Goal: Information Seeking & Learning: Learn about a topic

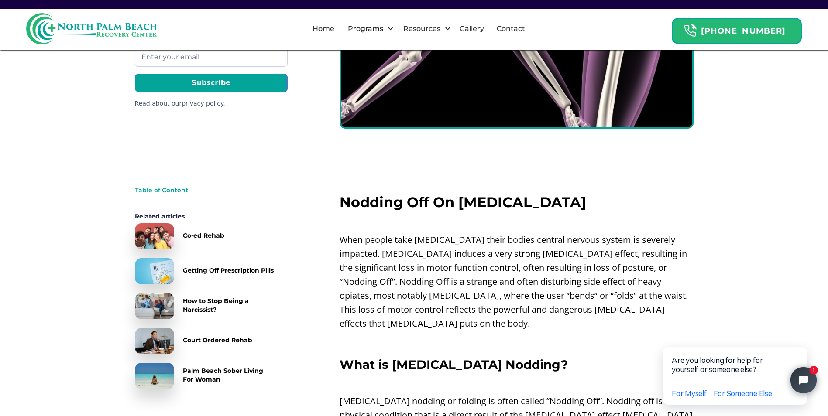
scroll to position [175, 0]
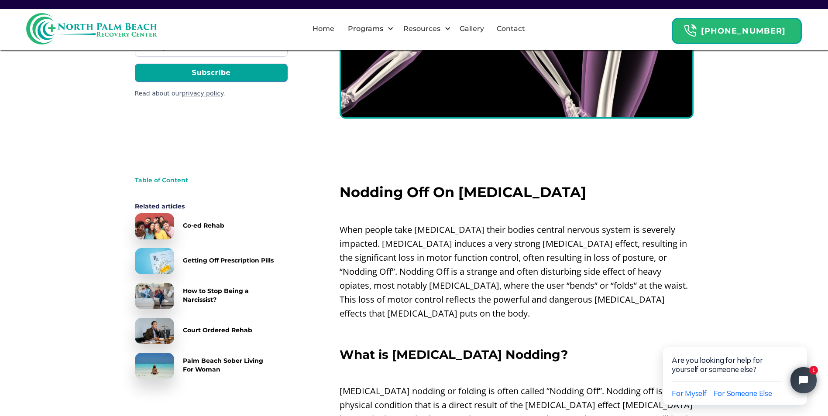
click at [457, 256] on p "When people take [MEDICAL_DATA] their bodies central nervous system is severely…" at bounding box center [516, 272] width 354 height 98
drag, startPoint x: 457, startPoint y: 256, endPoint x: 438, endPoint y: 257, distance: 18.8
click at [420, 256] on p "When people take [MEDICAL_DATA] their bodies central nervous system is severely…" at bounding box center [516, 272] width 354 height 98
click at [805, 340] on button "Close chat widget" at bounding box center [801, 337] width 12 height 12
drag, startPoint x: 578, startPoint y: 295, endPoint x: 499, endPoint y: 281, distance: 80.3
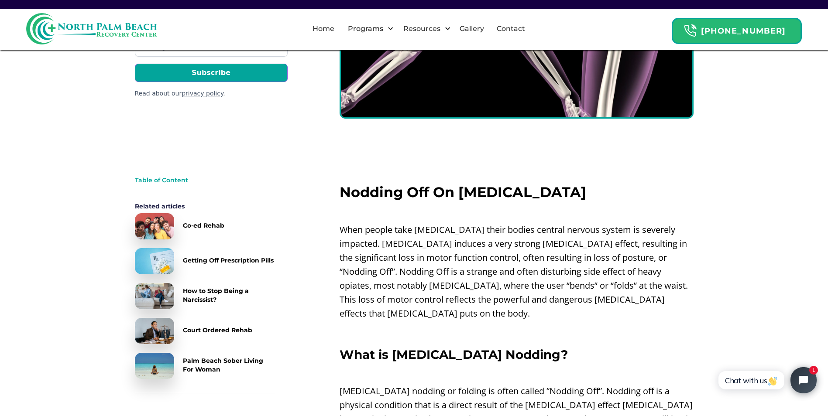
click at [499, 281] on p "When people take [MEDICAL_DATA] their bodies central nervous system is severely…" at bounding box center [516, 272] width 354 height 98
drag, startPoint x: 582, startPoint y: 216, endPoint x: 517, endPoint y: 212, distance: 65.1
click at [507, 212] on p "‍" at bounding box center [516, 212] width 354 height 14
drag, startPoint x: 555, startPoint y: 185, endPoint x: 550, endPoint y: 159, distance: 26.7
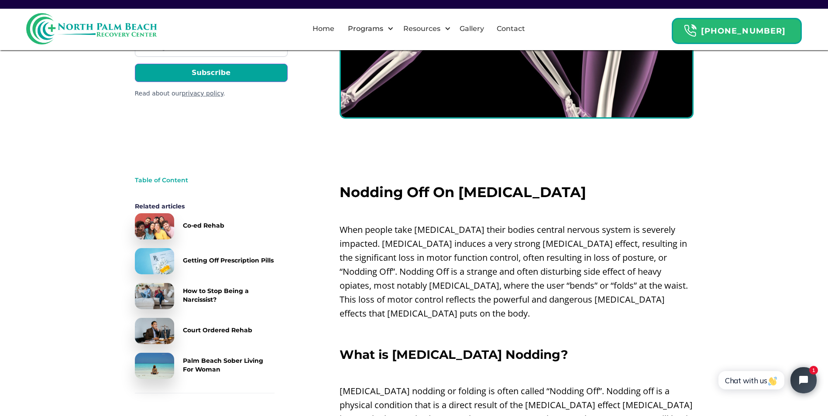
drag, startPoint x: 538, startPoint y: 176, endPoint x: 532, endPoint y: 178, distance: 7.0
drag, startPoint x: 529, startPoint y: 183, endPoint x: 531, endPoint y: 174, distance: 9.3
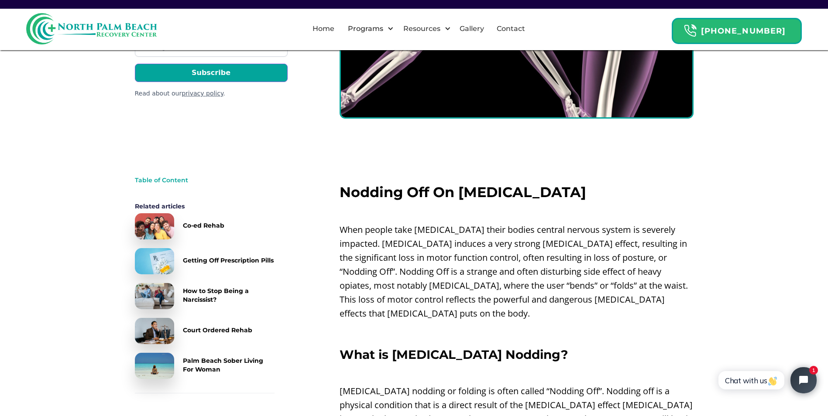
drag, startPoint x: 535, startPoint y: 171, endPoint x: 530, endPoint y: 171, distance: 5.3
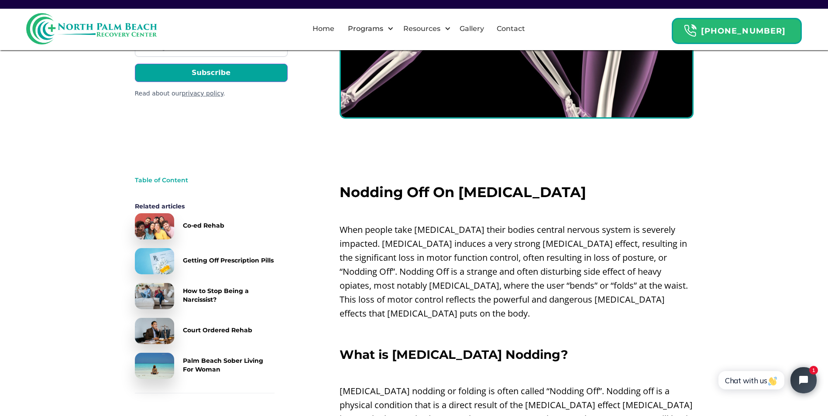
drag, startPoint x: 539, startPoint y: 170, endPoint x: 534, endPoint y: 168, distance: 5.9
drag, startPoint x: 545, startPoint y: 178, endPoint x: 538, endPoint y: 177, distance: 7.4
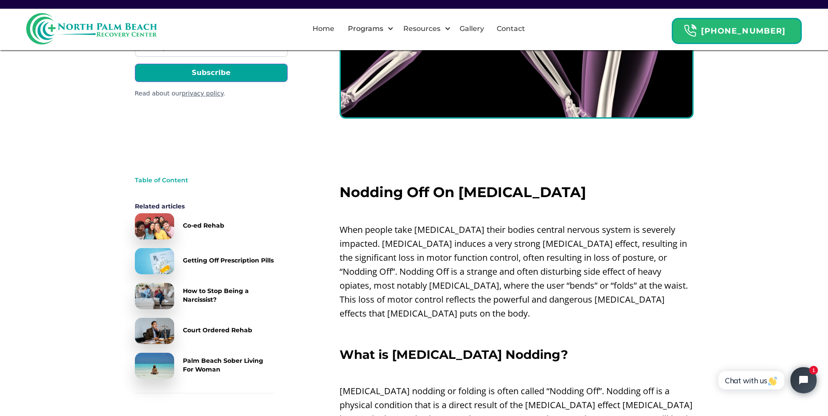
drag, startPoint x: 545, startPoint y: 171, endPoint x: 536, endPoint y: 167, distance: 9.8
drag, startPoint x: 536, startPoint y: 167, endPoint x: 526, endPoint y: 162, distance: 11.7
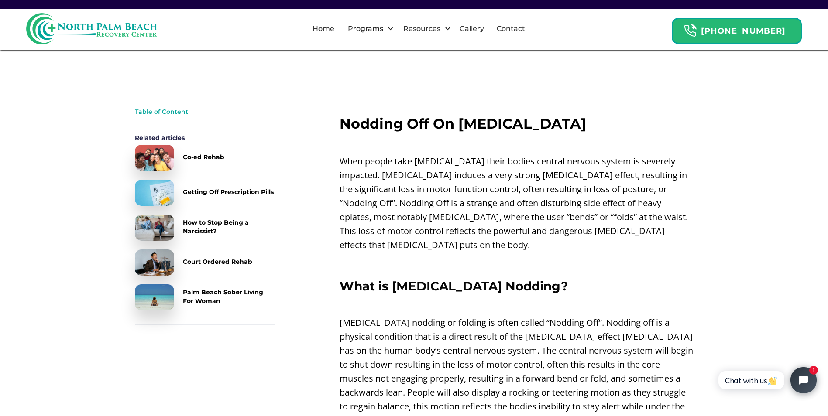
scroll to position [262, 0]
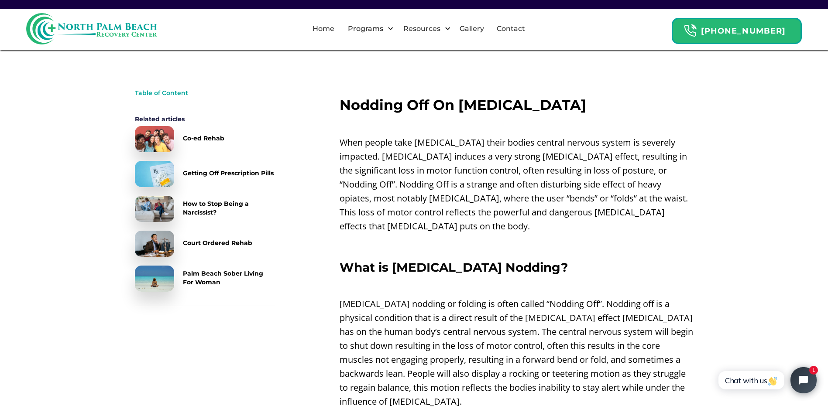
click at [429, 130] on p "‍" at bounding box center [516, 124] width 354 height 14
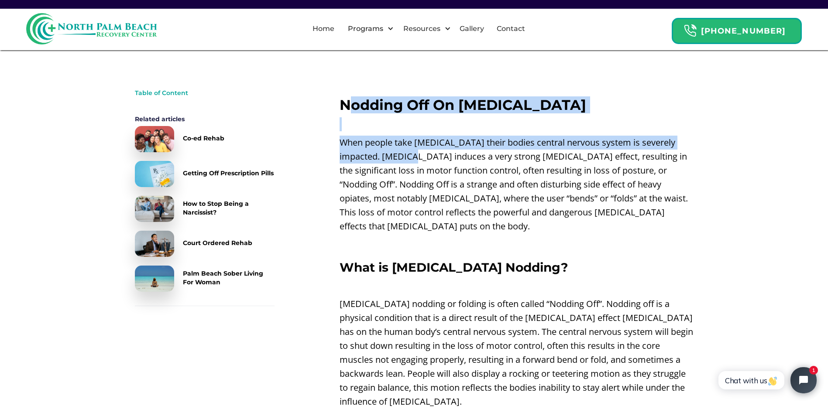
drag, startPoint x: 354, startPoint y: 103, endPoint x: 392, endPoint y: 158, distance: 67.4
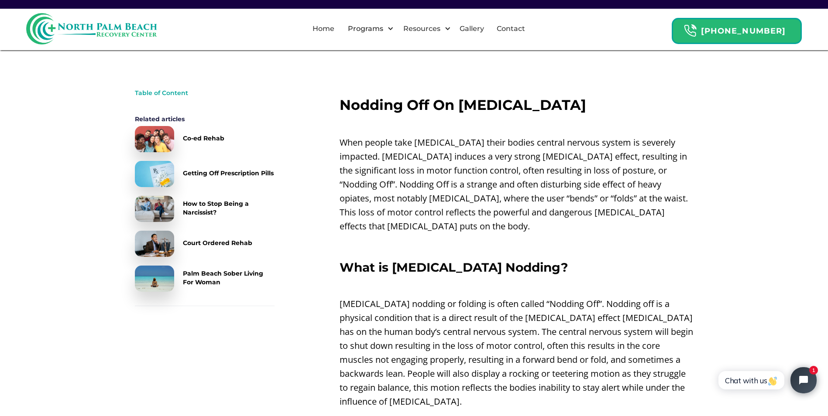
drag, startPoint x: 392, startPoint y: 158, endPoint x: 452, endPoint y: 199, distance: 72.4
click at [452, 199] on p "When people take [MEDICAL_DATA] their bodies central nervous system is severely…" at bounding box center [516, 185] width 354 height 98
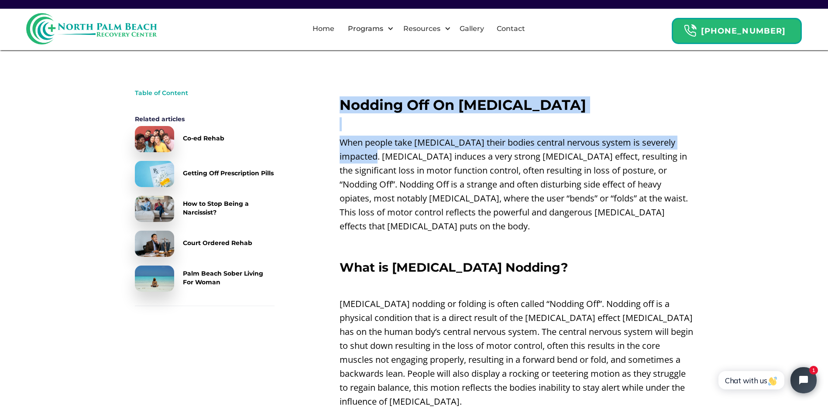
drag, startPoint x: 344, startPoint y: 110, endPoint x: 358, endPoint y: 150, distance: 43.1
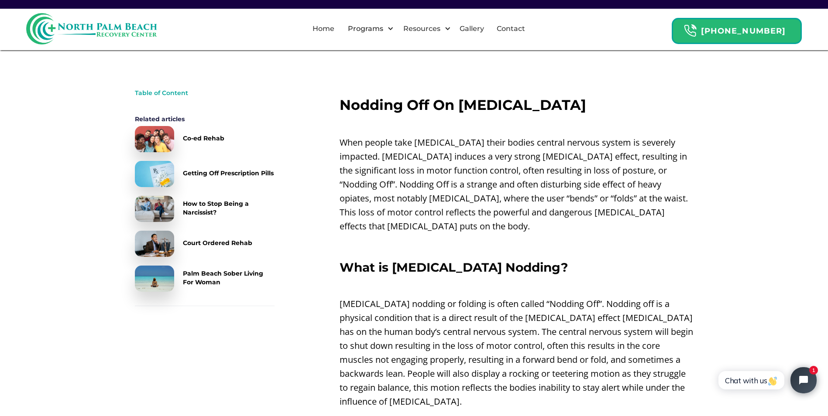
drag, startPoint x: 358, startPoint y: 150, endPoint x: 415, endPoint y: 204, distance: 78.4
click at [415, 204] on p "When people take [MEDICAL_DATA] their bodies central nervous system is severely…" at bounding box center [516, 185] width 354 height 98
drag, startPoint x: 339, startPoint y: 137, endPoint x: 350, endPoint y: 147, distance: 14.8
drag, startPoint x: 350, startPoint y: 147, endPoint x: 379, endPoint y: 180, distance: 43.6
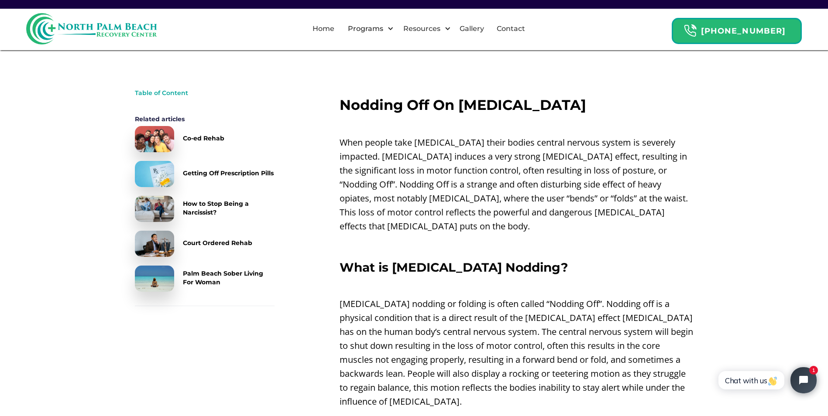
click at [380, 180] on p "When people take [MEDICAL_DATA] their bodies central nervous system is severely…" at bounding box center [516, 185] width 354 height 98
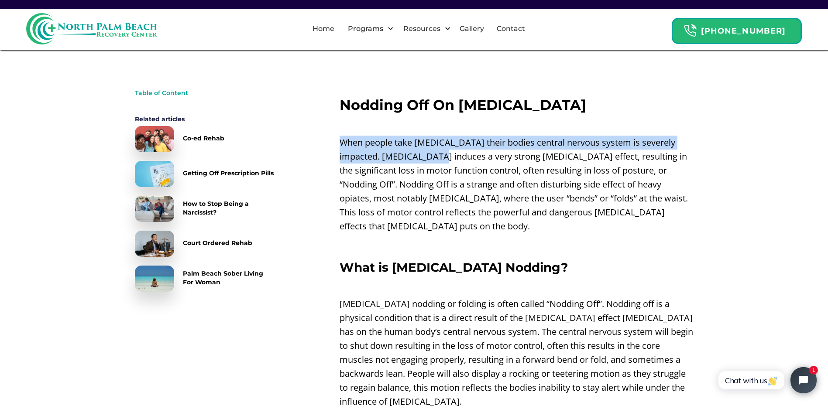
drag, startPoint x: 339, startPoint y: 144, endPoint x: 417, endPoint y: 153, distance: 78.2
click at [417, 153] on p "When people take [MEDICAL_DATA] their bodies central nervous system is severely…" at bounding box center [516, 185] width 354 height 98
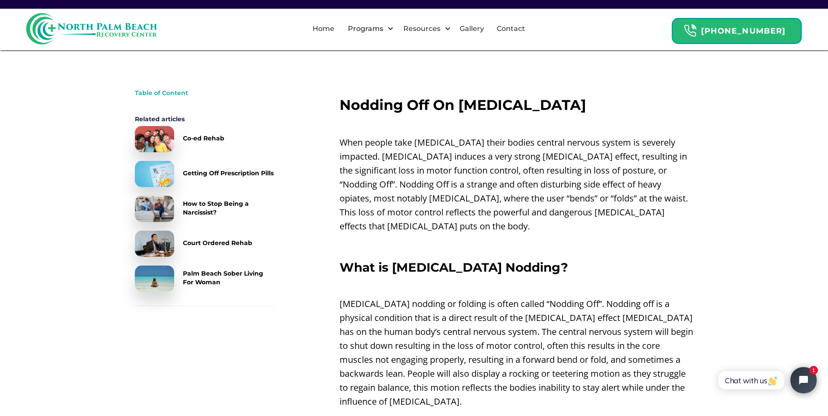
drag, startPoint x: 417, startPoint y: 153, endPoint x: 432, endPoint y: 184, distance: 35.1
click at [432, 184] on p "When people take [MEDICAL_DATA] their bodies central nervous system is severely…" at bounding box center [516, 185] width 354 height 98
drag, startPoint x: 570, startPoint y: 143, endPoint x: 602, endPoint y: 144, distance: 31.9
click at [602, 144] on p "When people take [MEDICAL_DATA] their bodies central nervous system is severely…" at bounding box center [516, 185] width 354 height 98
drag, startPoint x: 602, startPoint y: 144, endPoint x: 591, endPoint y: 192, distance: 48.9
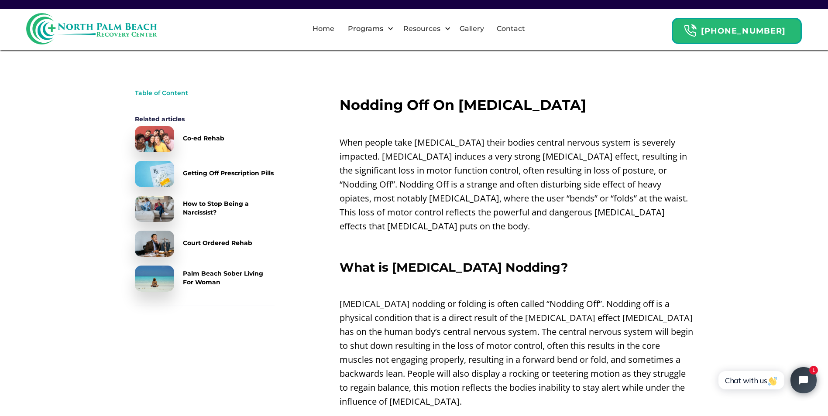
click at [591, 192] on p "When people take [MEDICAL_DATA] their bodies central nervous system is severely…" at bounding box center [516, 185] width 354 height 98
click at [541, 165] on p "When people take [MEDICAL_DATA] their bodies central nervous system is severely…" at bounding box center [516, 185] width 354 height 98
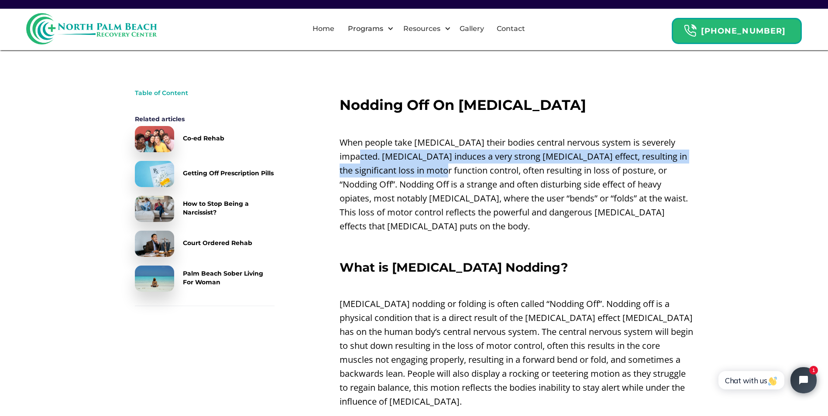
drag, startPoint x: 344, startPoint y: 158, endPoint x: 404, endPoint y: 173, distance: 62.5
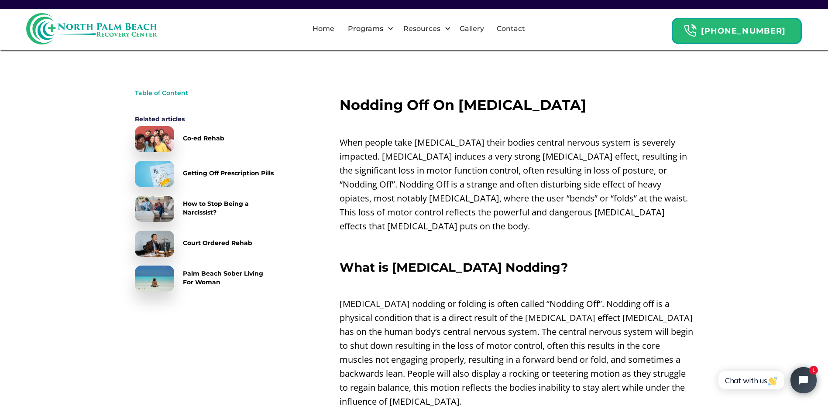
drag, startPoint x: 404, startPoint y: 173, endPoint x: 528, endPoint y: 202, distance: 126.5
click at [526, 202] on p "When people take [MEDICAL_DATA] their bodies central nervous system is severely…" at bounding box center [516, 185] width 354 height 98
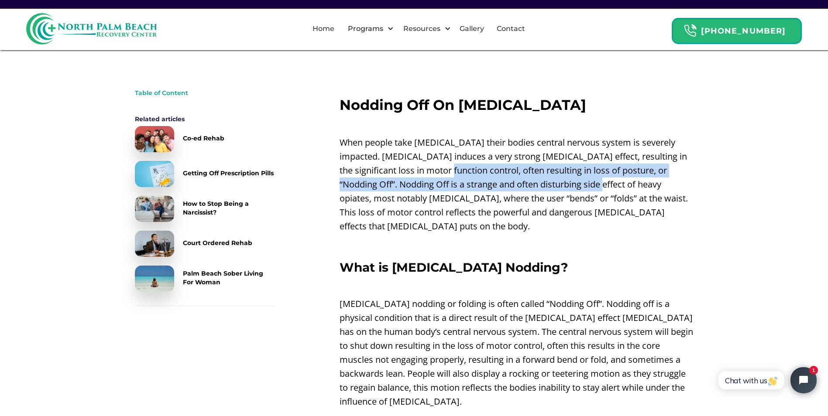
drag, startPoint x: 408, startPoint y: 168, endPoint x: 546, endPoint y: 178, distance: 138.7
click at [546, 178] on p "When people take [MEDICAL_DATA] their bodies central nervous system is severely…" at bounding box center [516, 185] width 354 height 98
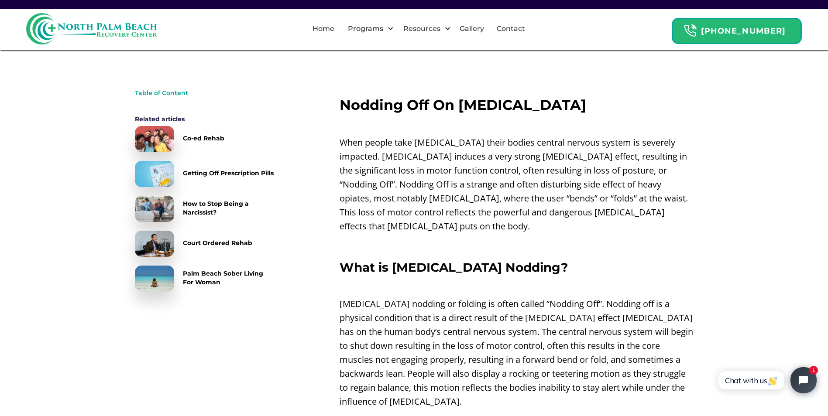
drag, startPoint x: 546, startPoint y: 178, endPoint x: 515, endPoint y: 204, distance: 40.6
click at [515, 204] on p "When people take [MEDICAL_DATA] their bodies central nervous system is severely…" at bounding box center [516, 185] width 354 height 98
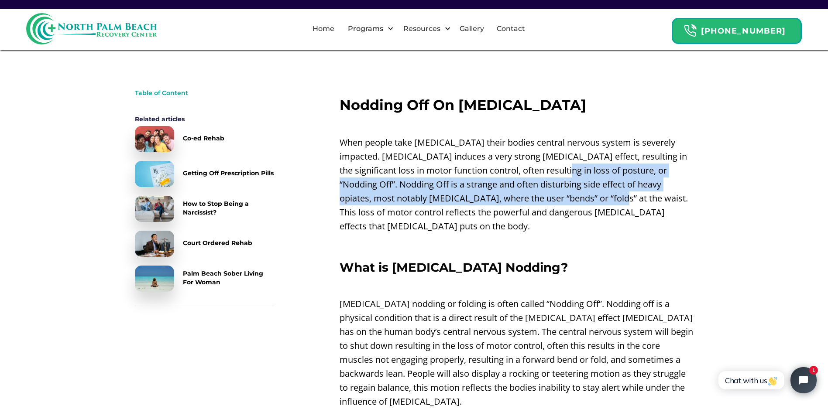
drag, startPoint x: 527, startPoint y: 170, endPoint x: 524, endPoint y: 200, distance: 30.7
click at [524, 200] on p "When people take [MEDICAL_DATA] their bodies central nervous system is severely…" at bounding box center [516, 185] width 354 height 98
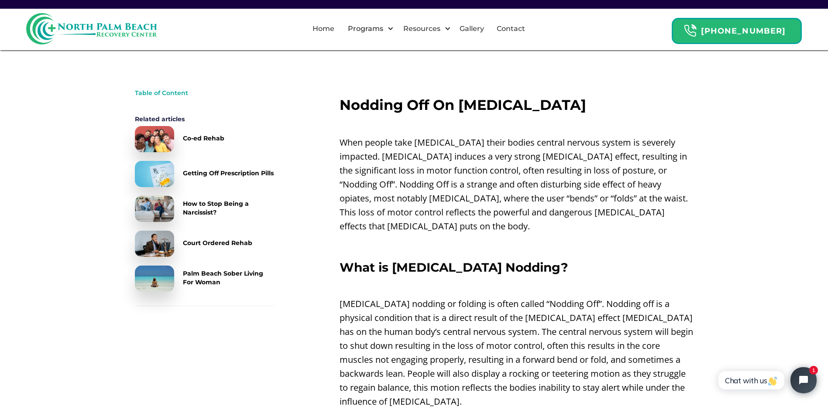
drag, startPoint x: 524, startPoint y: 200, endPoint x: 527, endPoint y: 216, distance: 16.4
click at [527, 216] on p "When people take [MEDICAL_DATA] their bodies central nervous system is severely…" at bounding box center [516, 185] width 354 height 98
drag, startPoint x: 592, startPoint y: 224, endPoint x: 568, endPoint y: 236, distance: 27.1
click at [568, 238] on p "‍" at bounding box center [516, 245] width 354 height 14
drag, startPoint x: 539, startPoint y: 232, endPoint x: 517, endPoint y: 230, distance: 21.9
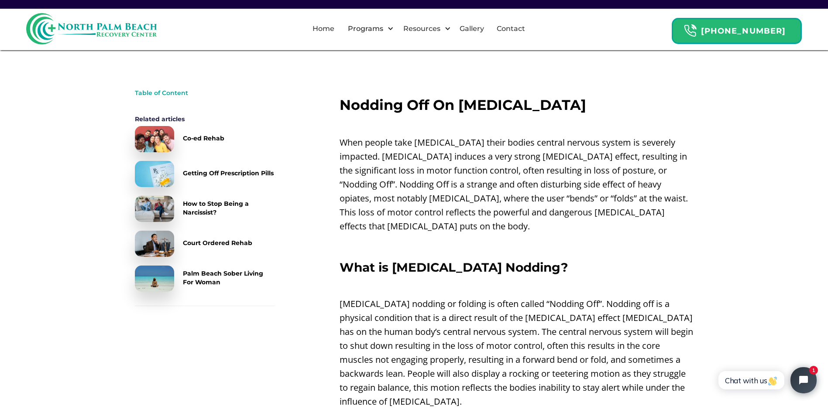
click at [517, 238] on p "‍" at bounding box center [516, 245] width 354 height 14
drag, startPoint x: 520, startPoint y: 224, endPoint x: 514, endPoint y: 221, distance: 6.6
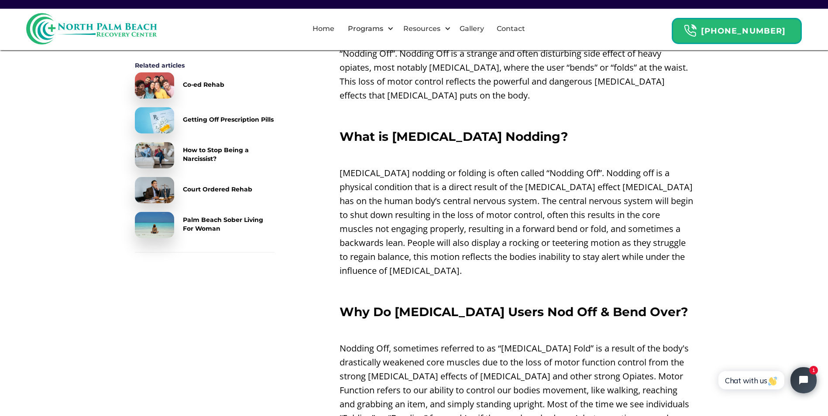
drag, startPoint x: 541, startPoint y: 138, endPoint x: 534, endPoint y: 135, distance: 7.4
click at [534, 148] on p "‍" at bounding box center [516, 155] width 354 height 14
drag, startPoint x: 521, startPoint y: 143, endPoint x: 510, endPoint y: 145, distance: 11.0
click at [510, 148] on p "‍" at bounding box center [516, 155] width 354 height 14
drag, startPoint x: 530, startPoint y: 147, endPoint x: 496, endPoint y: 148, distance: 34.5
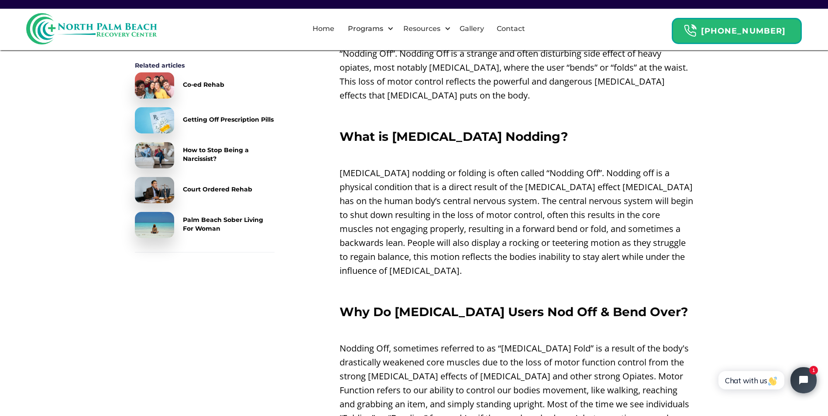
drag, startPoint x: 496, startPoint y: 148, endPoint x: 506, endPoint y: 144, distance: 11.2
click at [506, 148] on p "‍" at bounding box center [516, 155] width 354 height 14
drag, startPoint x: 506, startPoint y: 144, endPoint x: 498, endPoint y: 145, distance: 8.3
click at [498, 148] on p "‍" at bounding box center [516, 155] width 354 height 14
drag, startPoint x: 513, startPoint y: 147, endPoint x: 507, endPoint y: 147, distance: 6.5
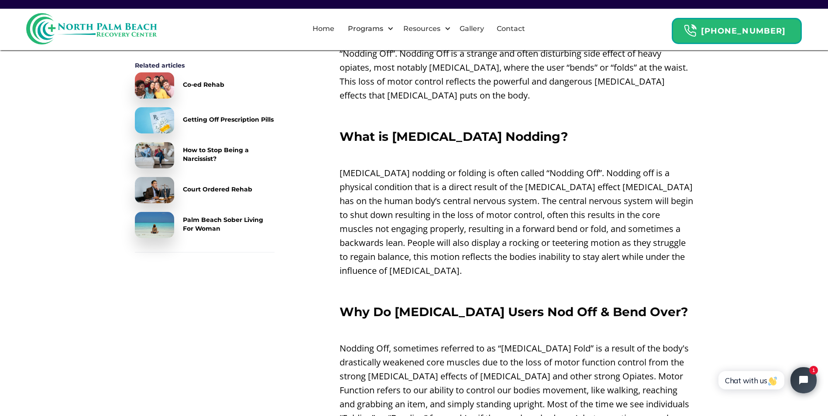
drag, startPoint x: 507, startPoint y: 147, endPoint x: 498, endPoint y: 147, distance: 8.3
click at [498, 148] on p "‍" at bounding box center [516, 155] width 354 height 14
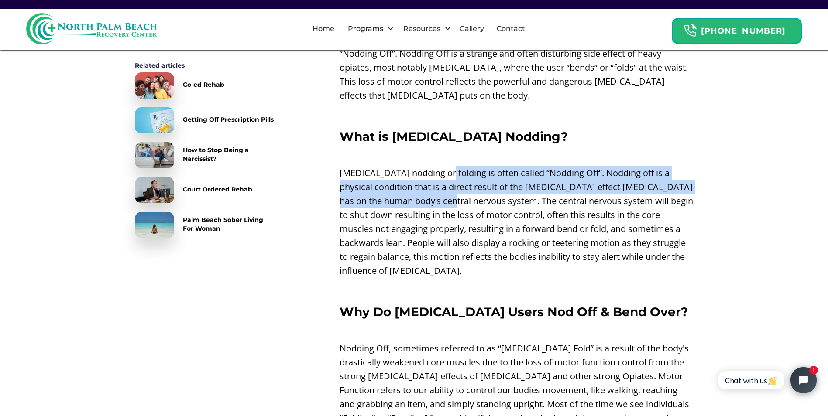
drag, startPoint x: 441, startPoint y: 158, endPoint x: 445, endPoint y: 182, distance: 24.9
click at [445, 182] on p "[MEDICAL_DATA] nodding or folding is often called “Nodding Off”. Nodding off is…" at bounding box center [516, 222] width 354 height 112
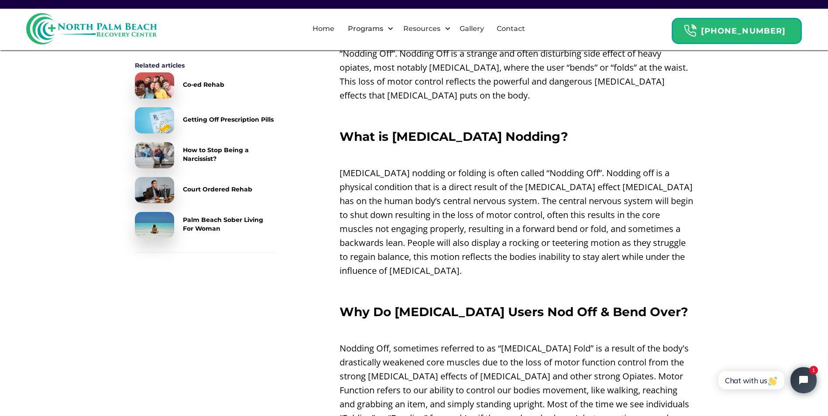
drag
click at [472, 220] on p "[MEDICAL_DATA] nodding or folding is often called “Nodding Off”. Nodding off is…" at bounding box center [516, 222] width 354 height 112
drag, startPoint x: 463, startPoint y: 115, endPoint x: 517, endPoint y: 115, distance: 53.7
drag, startPoint x: 517, startPoint y: 115, endPoint x: 504, endPoint y: 195, distance: 80.5
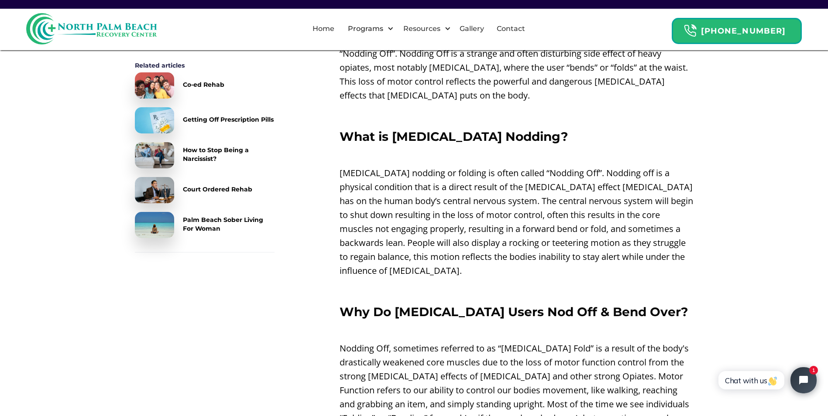
click at [504, 195] on p "[MEDICAL_DATA] nodding or folding is often called “Nodding Off”. Nodding off is…" at bounding box center [516, 222] width 354 height 112
click at [543, 148] on p "‍" at bounding box center [516, 155] width 354 height 14
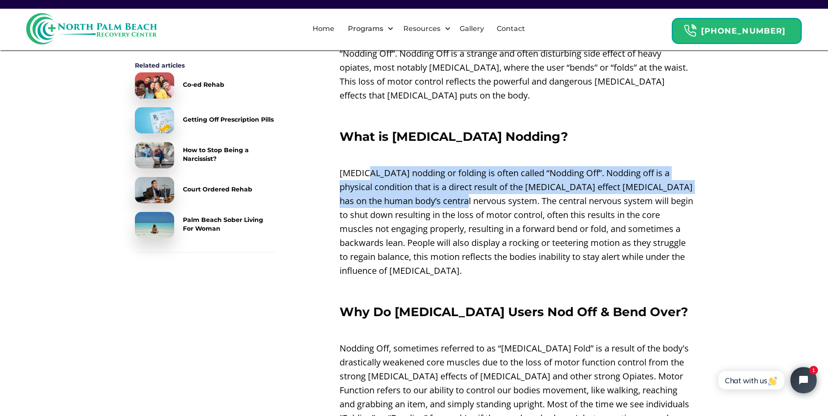
drag, startPoint x: 367, startPoint y: 160, endPoint x: 461, endPoint y: 185, distance: 97.9
click at [461, 185] on p "[MEDICAL_DATA] nodding or folding is often called “Nodding Off”. Nodding off is…" at bounding box center [516, 222] width 354 height 112
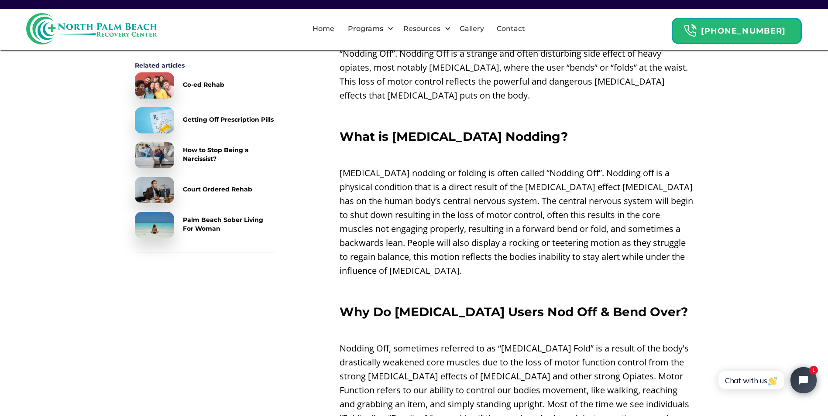
drag, startPoint x: 461, startPoint y: 185, endPoint x: 507, endPoint y: 213, distance: 53.9
click at [507, 213] on p "[MEDICAL_DATA] nodding or folding is often called “Nodding Off”. Nodding off is…" at bounding box center [516, 222] width 354 height 112
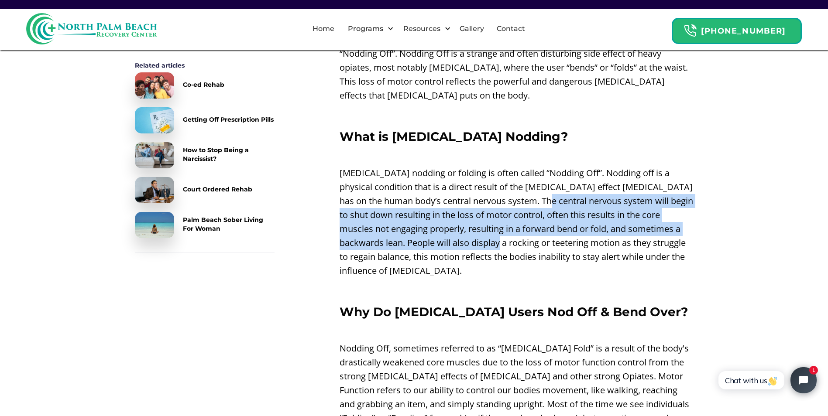
drag, startPoint x: 535, startPoint y: 192, endPoint x: 513, endPoint y: 233, distance: 47.0
click at [513, 233] on p "[MEDICAL_DATA] nodding or folding is often called “Nodding Off”. Nodding off is…" at bounding box center [516, 222] width 354 height 112
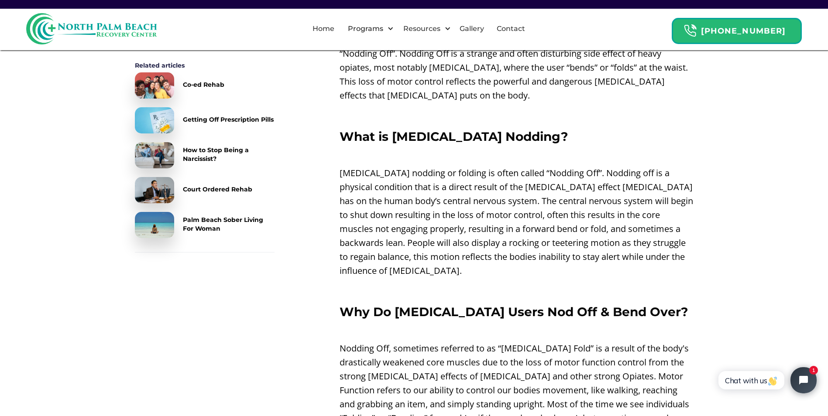
drag, startPoint x: 513, startPoint y: 233, endPoint x: 484, endPoint y: 253, distance: 34.9
click at [484, 253] on p "[MEDICAL_DATA] nodding or folding is often called “Nodding Off”. Nodding off is…" at bounding box center [516, 222] width 354 height 112
drag, startPoint x: 492, startPoint y: 254, endPoint x: 458, endPoint y: 263, distance: 35.5
click at [458, 263] on p "[MEDICAL_DATA] nodding or folding is often called “Nodding Off”. Nodding off is…" at bounding box center [516, 222] width 354 height 112
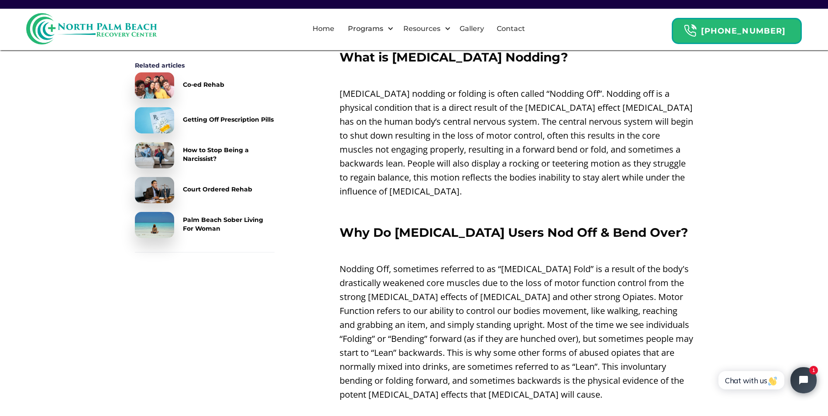
scroll to position [480, 0]
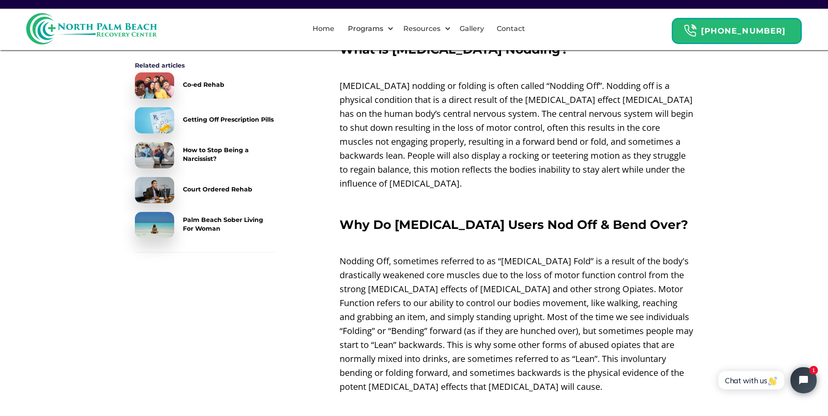
drag, startPoint x: 512, startPoint y: 194, endPoint x: 485, endPoint y: 186, distance: 28.2
click at [485, 195] on p "‍" at bounding box center [516, 202] width 354 height 14
drag, startPoint x: 403, startPoint y: 171, endPoint x: 397, endPoint y: 165, distance: 8.0
click at [397, 165] on p "[MEDICAL_DATA] nodding or folding is often called “Nodding Off”. Nodding off is…" at bounding box center [516, 135] width 354 height 112
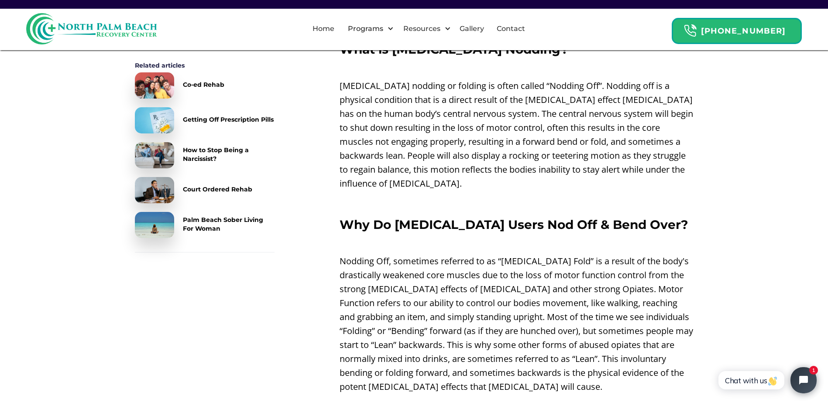
click at [394, 174] on p "[MEDICAL_DATA] nodding or folding is often called “Nodding Off”. Nodding off is…" at bounding box center [516, 135] width 354 height 112
drag, startPoint x: 394, startPoint y: 174, endPoint x: 394, endPoint y: 169, distance: 4.8
click at [394, 169] on p "[MEDICAL_DATA] nodding or folding is often called “Nodding Off”. Nodding off is…" at bounding box center [516, 135] width 354 height 112
drag, startPoint x: 402, startPoint y: 175, endPoint x: 397, endPoint y: 170, distance: 6.8
click at [397, 170] on p "[MEDICAL_DATA] nodding or folding is often called “Nodding Off”. Nodding off is…" at bounding box center [516, 135] width 354 height 112
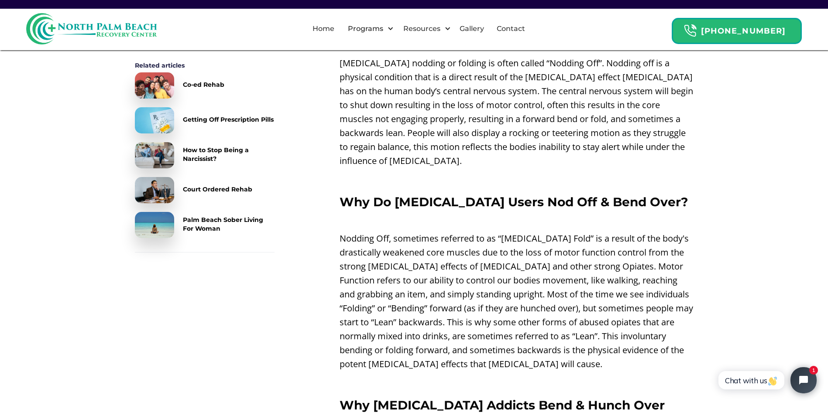
scroll to position [567, 0]
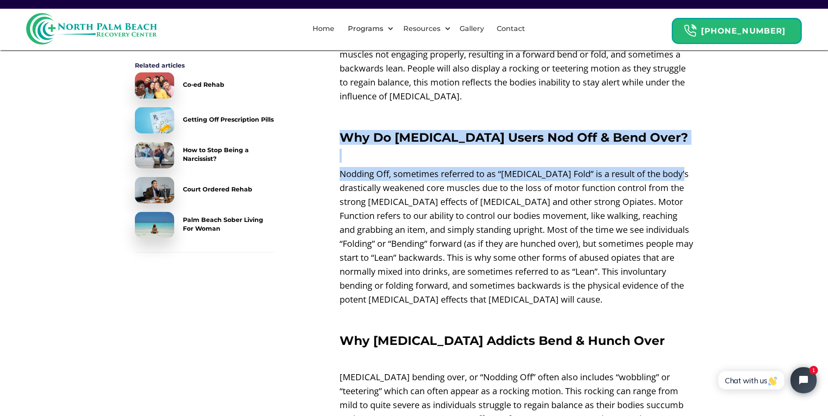
drag, startPoint x: 332, startPoint y: 130, endPoint x: 359, endPoint y: 170, distance: 48.0
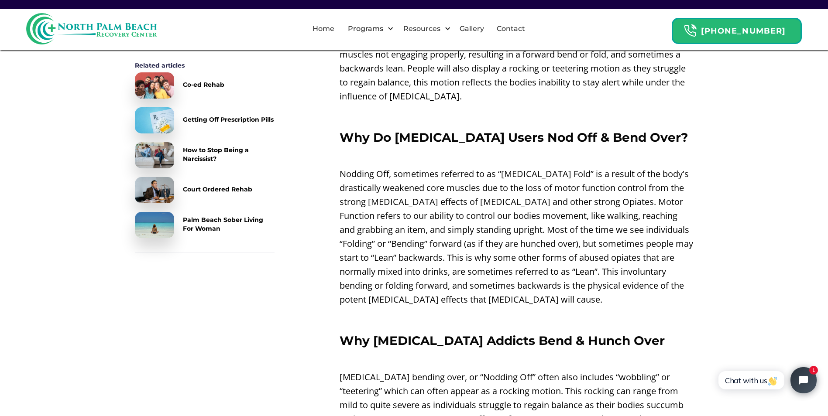
drag, startPoint x: 359, startPoint y: 170, endPoint x: 442, endPoint y: 203, distance: 90.3
click at [442, 203] on p "Nodding Off, sometimes referred to as “[MEDICAL_DATA] Fold” is a result of the …" at bounding box center [516, 237] width 354 height 140
drag, startPoint x: 531, startPoint y: 202, endPoint x: 468, endPoint y: 199, distance: 63.8
click at [468, 199] on p "Nodding Off, sometimes referred to as “[MEDICAL_DATA] Fold” is a result of the …" at bounding box center [516, 237] width 354 height 140
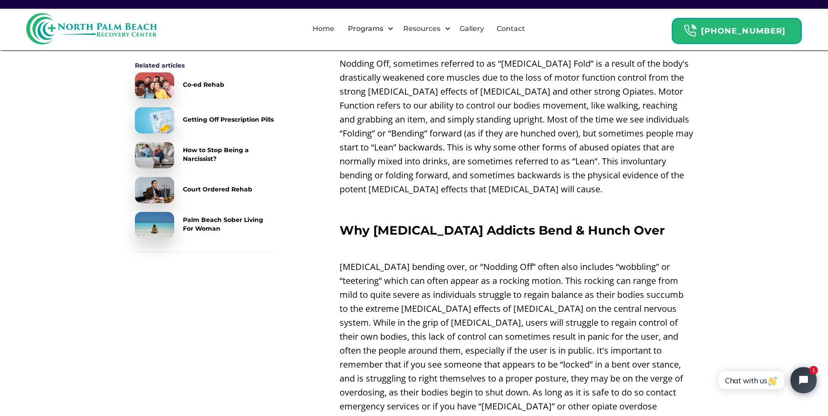
scroll to position [698, 0]
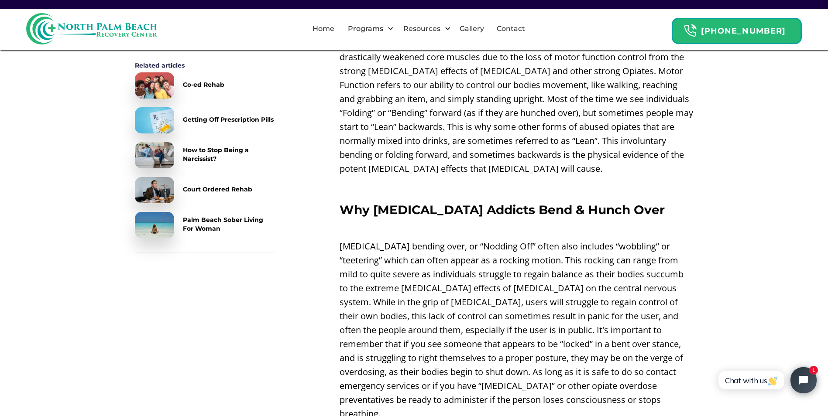
drag, startPoint x: 542, startPoint y: 173, endPoint x: 519, endPoint y: 172, distance: 22.7
click at [518, 180] on p "‍" at bounding box center [516, 187] width 354 height 14
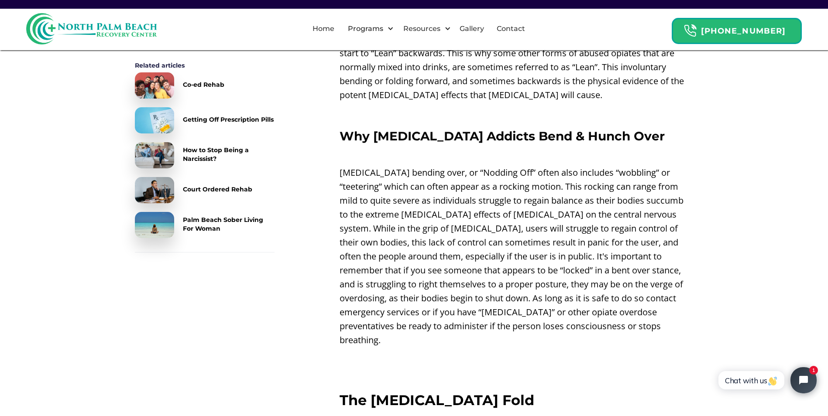
scroll to position [785, 0]
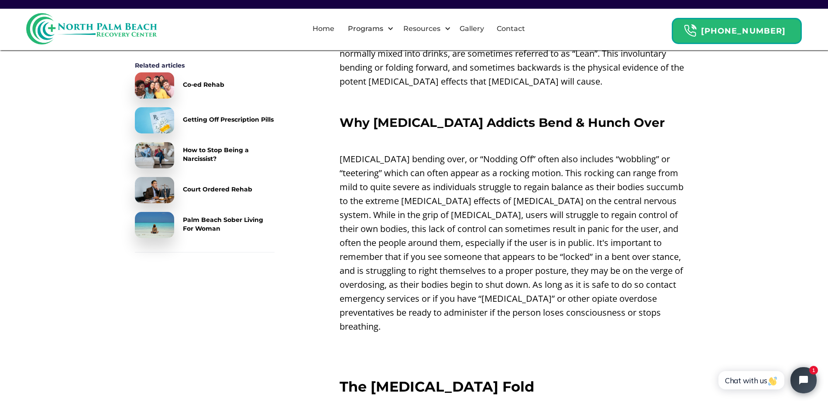
drag, startPoint x: 467, startPoint y: 118, endPoint x: 407, endPoint y: 129, distance: 61.7
click at [410, 134] on p "‍" at bounding box center [516, 141] width 354 height 14
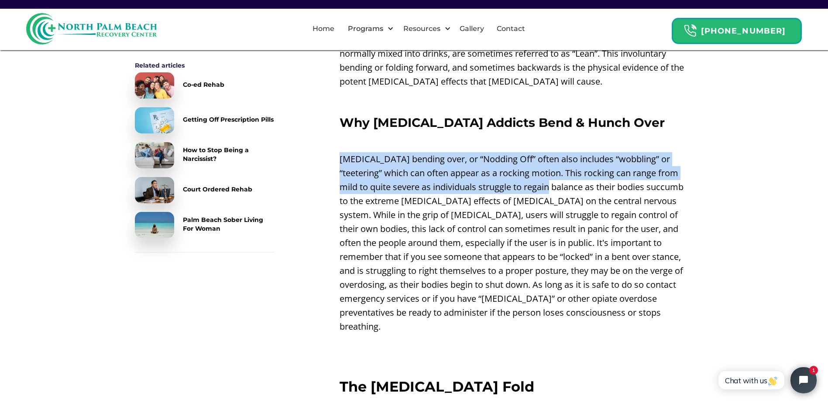
drag, startPoint x: 339, startPoint y: 144, endPoint x: 521, endPoint y: 173, distance: 185.1
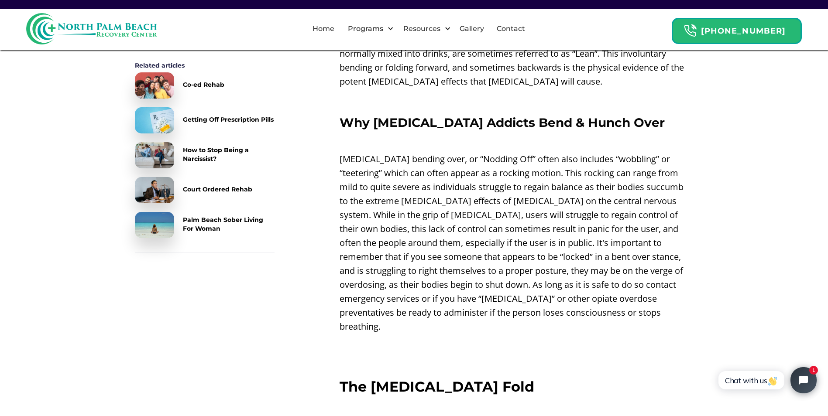
drag, startPoint x: 521, startPoint y: 173, endPoint x: 522, endPoint y: 229, distance: 55.4
click at [522, 229] on p "[MEDICAL_DATA] bending over, or “Nodding Off” often also includes “wobbling” or…" at bounding box center [516, 243] width 354 height 182
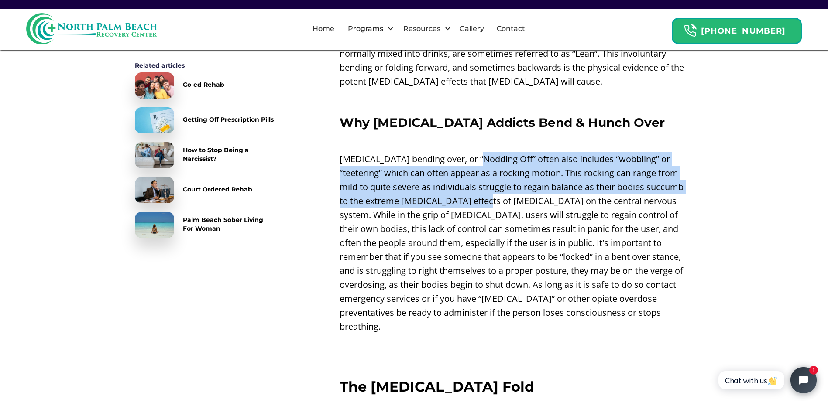
drag, startPoint x: 481, startPoint y: 147, endPoint x: 481, endPoint y: 181, distance: 33.6
click at [481, 181] on p "[MEDICAL_DATA] bending over, or “Nodding Off” often also includes “wobbling” or…" at bounding box center [516, 243] width 354 height 182
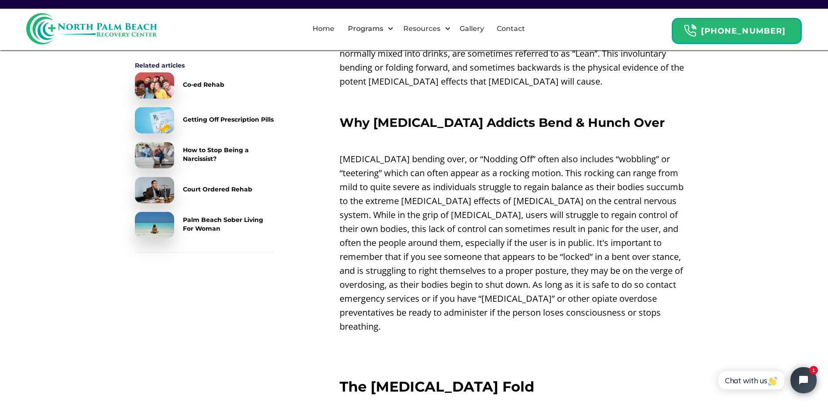
drag, startPoint x: 481, startPoint y: 181, endPoint x: 498, endPoint y: 215, distance: 38.4
click at [498, 215] on p "[MEDICAL_DATA] bending over, or “Nodding Off” often also includes “wobbling” or…" at bounding box center [516, 243] width 354 height 182
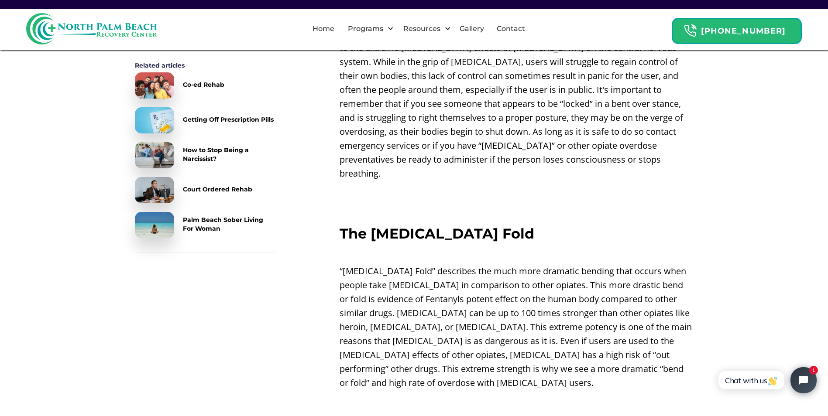
scroll to position [960, 0]
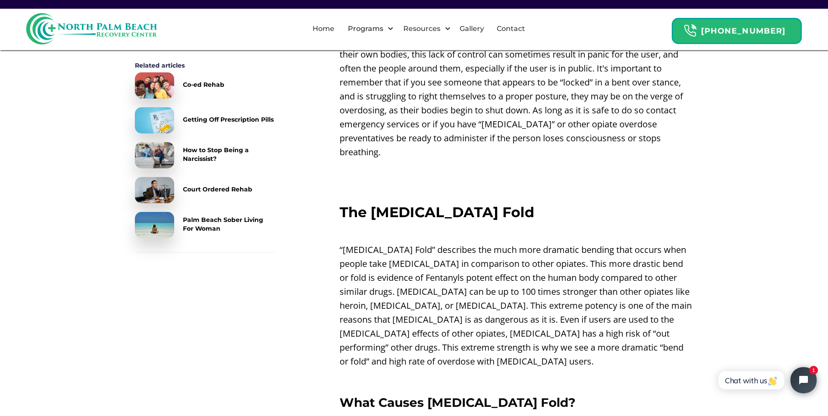
drag, startPoint x: 475, startPoint y: 262, endPoint x: 451, endPoint y: 254, distance: 25.8
click at [452, 254] on p "“[MEDICAL_DATA] Fold” describes the much more dramatic bending that occurs when…" at bounding box center [516, 306] width 354 height 126
drag, startPoint x: 508, startPoint y: 182, endPoint x: 497, endPoint y: 181, distance: 11.4
click at [497, 205] on h2 "The [MEDICAL_DATA] Fold" at bounding box center [516, 213] width 354 height 16
drag, startPoint x: 482, startPoint y: 160, endPoint x: 477, endPoint y: 154, distance: 7.2
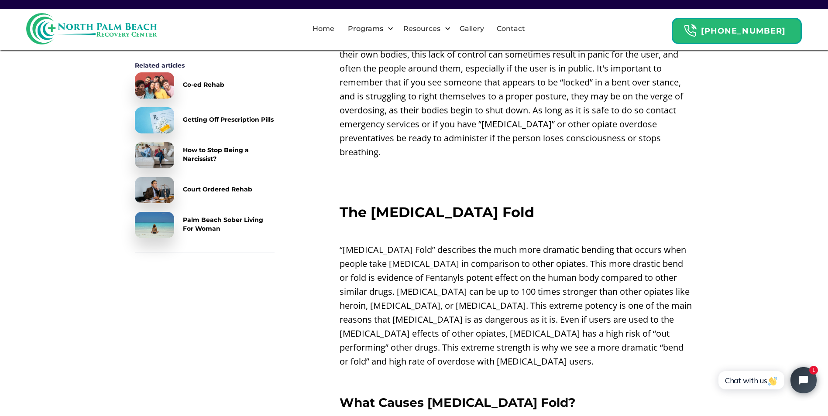
click at [477, 182] on p "‍" at bounding box center [516, 189] width 354 height 14
drag, startPoint x: 502, startPoint y: 156, endPoint x: 487, endPoint y: 153, distance: 16.0
click at [487, 153] on div "Nodding Off On [MEDICAL_DATA] ‍ When people take [MEDICAL_DATA] their bodies ce…" at bounding box center [516, 307] width 354 height 1835
drag, startPoint x: 480, startPoint y: 144, endPoint x: 471, endPoint y: 143, distance: 8.8
click at [471, 164] on p "‍" at bounding box center [516, 171] width 354 height 14
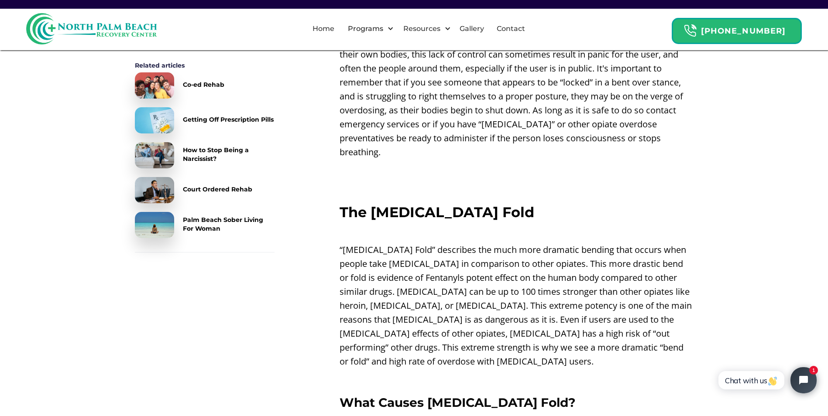
drag, startPoint x: 481, startPoint y: 136, endPoint x: 480, endPoint y: 131, distance: 5.0
click at [480, 131] on p "[MEDICAL_DATA] bending over, or “Nodding Off” often also includes “wobbling” or…" at bounding box center [516, 69] width 354 height 182
drag, startPoint x: 480, startPoint y: 150, endPoint x: 474, endPoint y: 150, distance: 6.1
click at [474, 164] on p "‍" at bounding box center [516, 171] width 354 height 14
drag, startPoint x: 525, startPoint y: 219, endPoint x: 463, endPoint y: 236, distance: 64.5
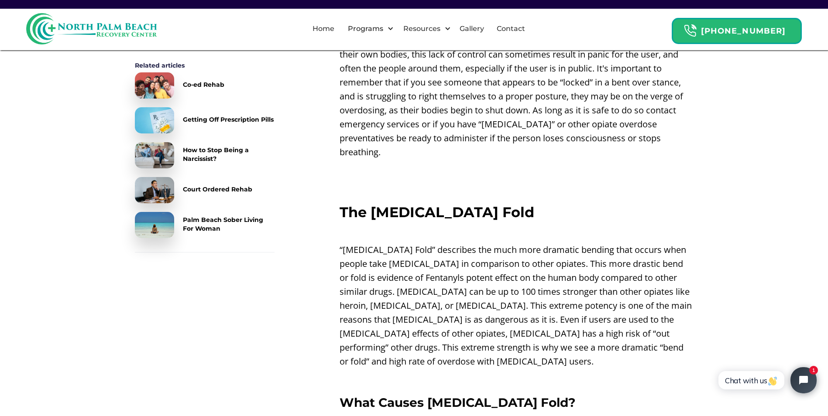
click at [464, 243] on p "“[MEDICAL_DATA] Fold” describes the much more dramatic bending that occurs when…" at bounding box center [516, 306] width 354 height 126
drag, startPoint x: 494, startPoint y: 158, endPoint x: 476, endPoint y: 162, distance: 18.5
click at [476, 182] on p "‍" at bounding box center [516, 189] width 354 height 14
drag, startPoint x: 480, startPoint y: 154, endPoint x: 463, endPoint y: 148, distance: 18.1
click at [463, 164] on p "‍" at bounding box center [516, 171] width 354 height 14
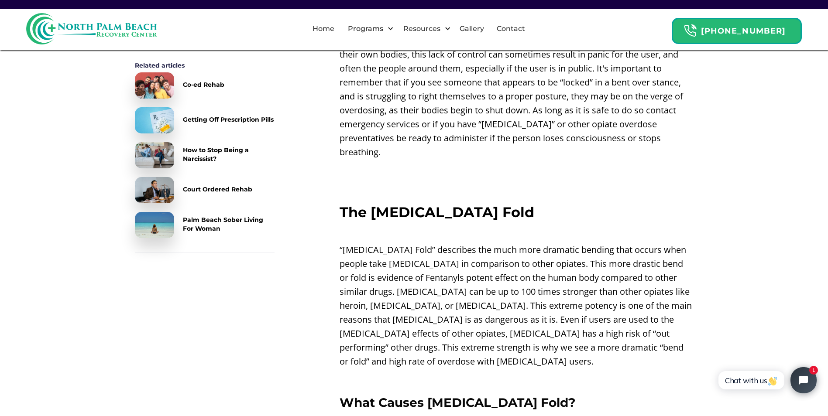
drag, startPoint x: 490, startPoint y: 146, endPoint x: 461, endPoint y: 140, distance: 29.4
click at [461, 164] on p "‍" at bounding box center [516, 171] width 354 height 14
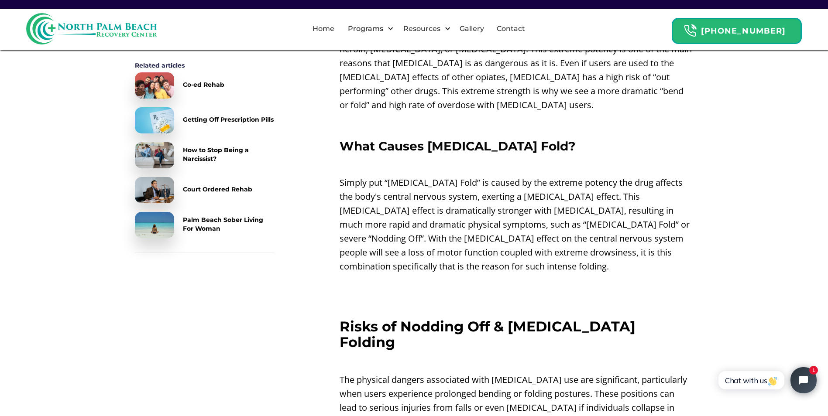
scroll to position [1265, 0]
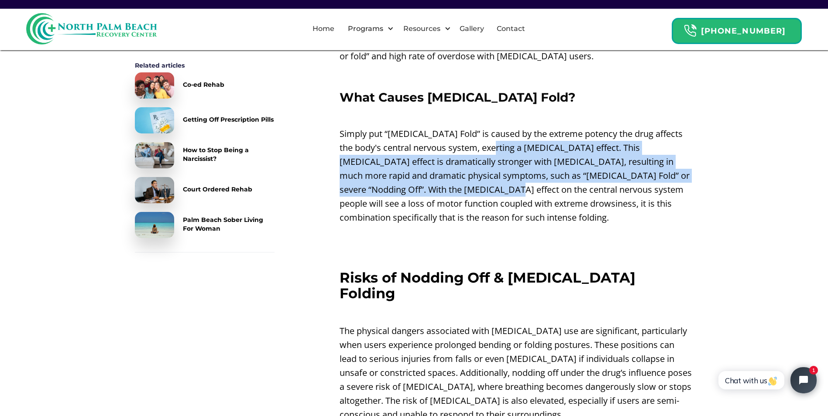
drag, startPoint x: 505, startPoint y: 114, endPoint x: 494, endPoint y: 163, distance: 50.4
click at [494, 163] on p "Simply put “[MEDICAL_DATA] Fold” is caused by the extreme potency the drug affe…" at bounding box center [516, 176] width 354 height 98
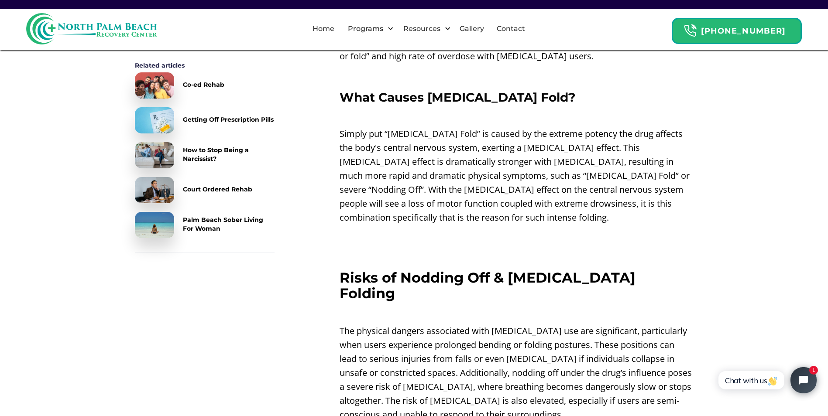
drag, startPoint x: 494, startPoint y: 163, endPoint x: 513, endPoint y: 208, distance: 48.3
click at [513, 229] on p "‍" at bounding box center [516, 236] width 354 height 14
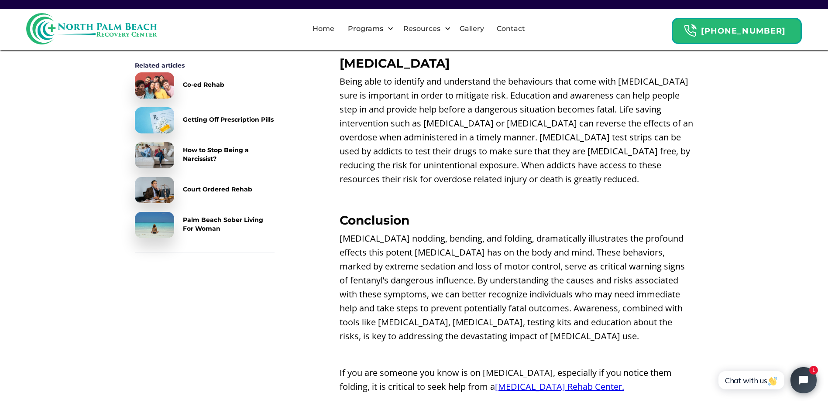
scroll to position [1789, 0]
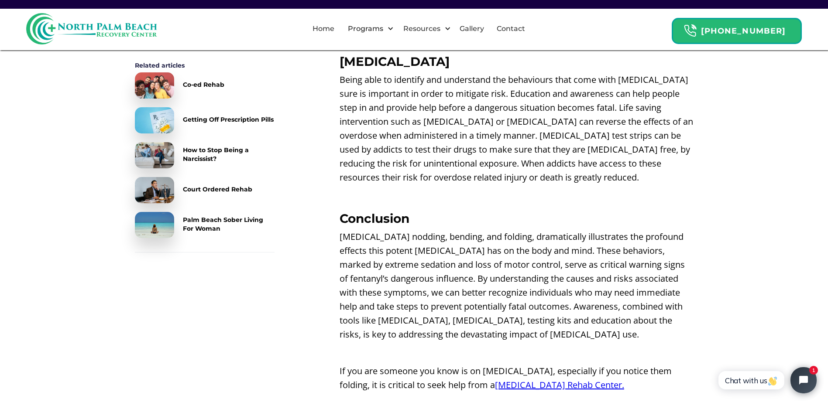
drag, startPoint x: 497, startPoint y: 163, endPoint x: 479, endPoint y: 164, distance: 17.9
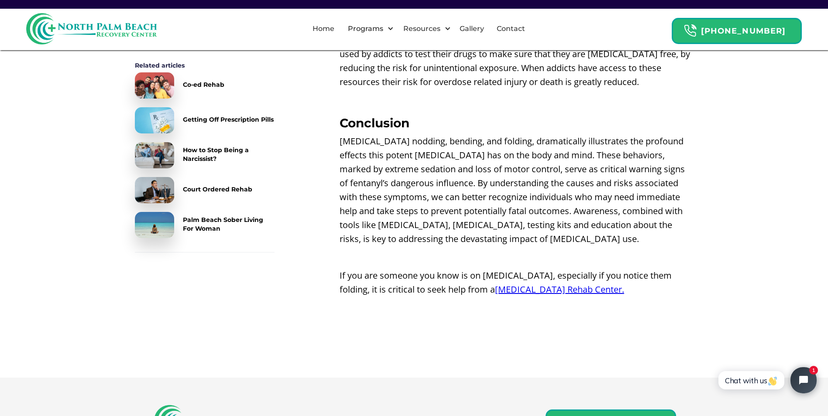
scroll to position [1920, 0]
